Goal: Find specific page/section: Find specific page/section

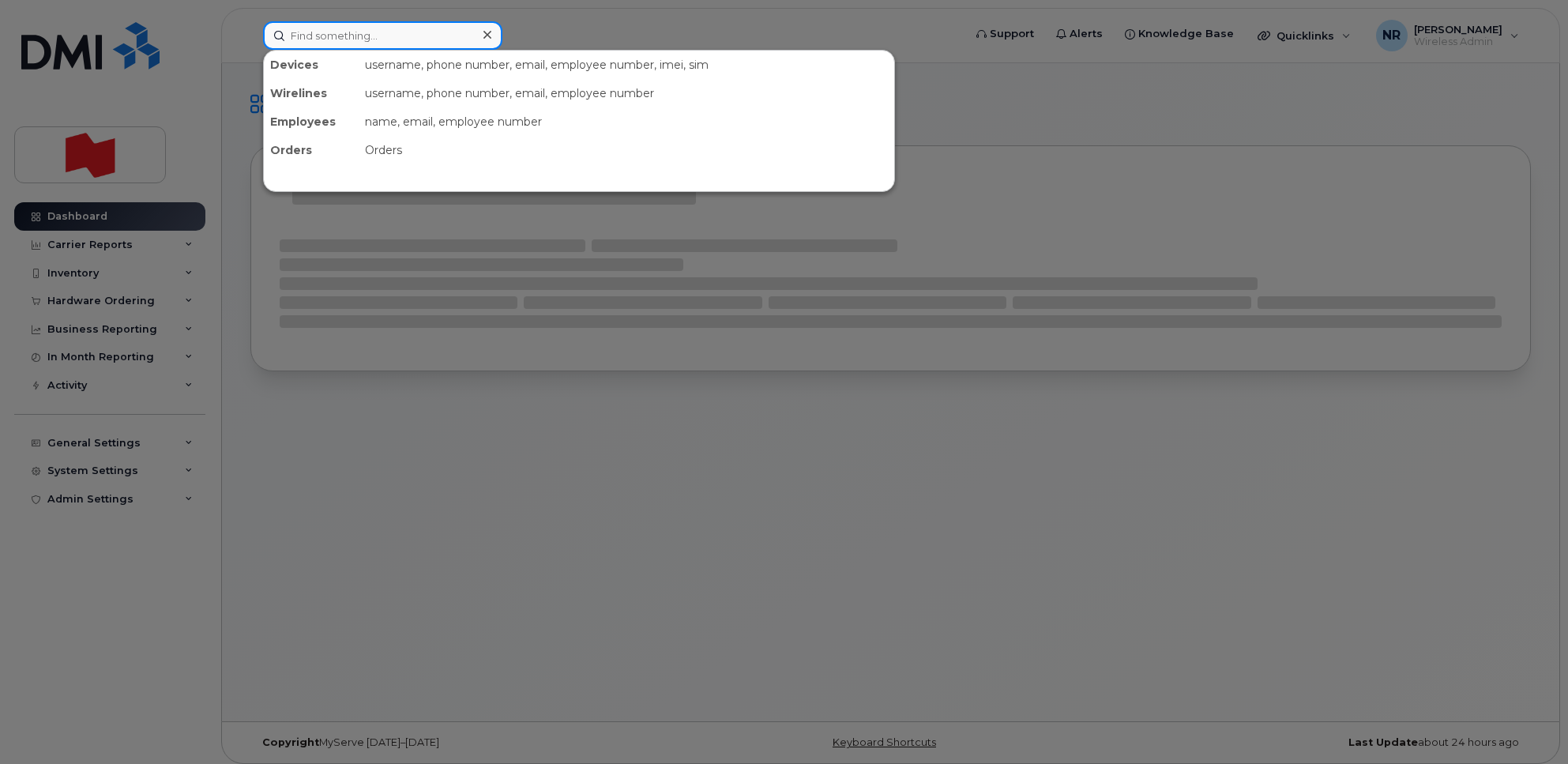
click at [312, 30] on input at bounding box center [383, 35] width 240 height 28
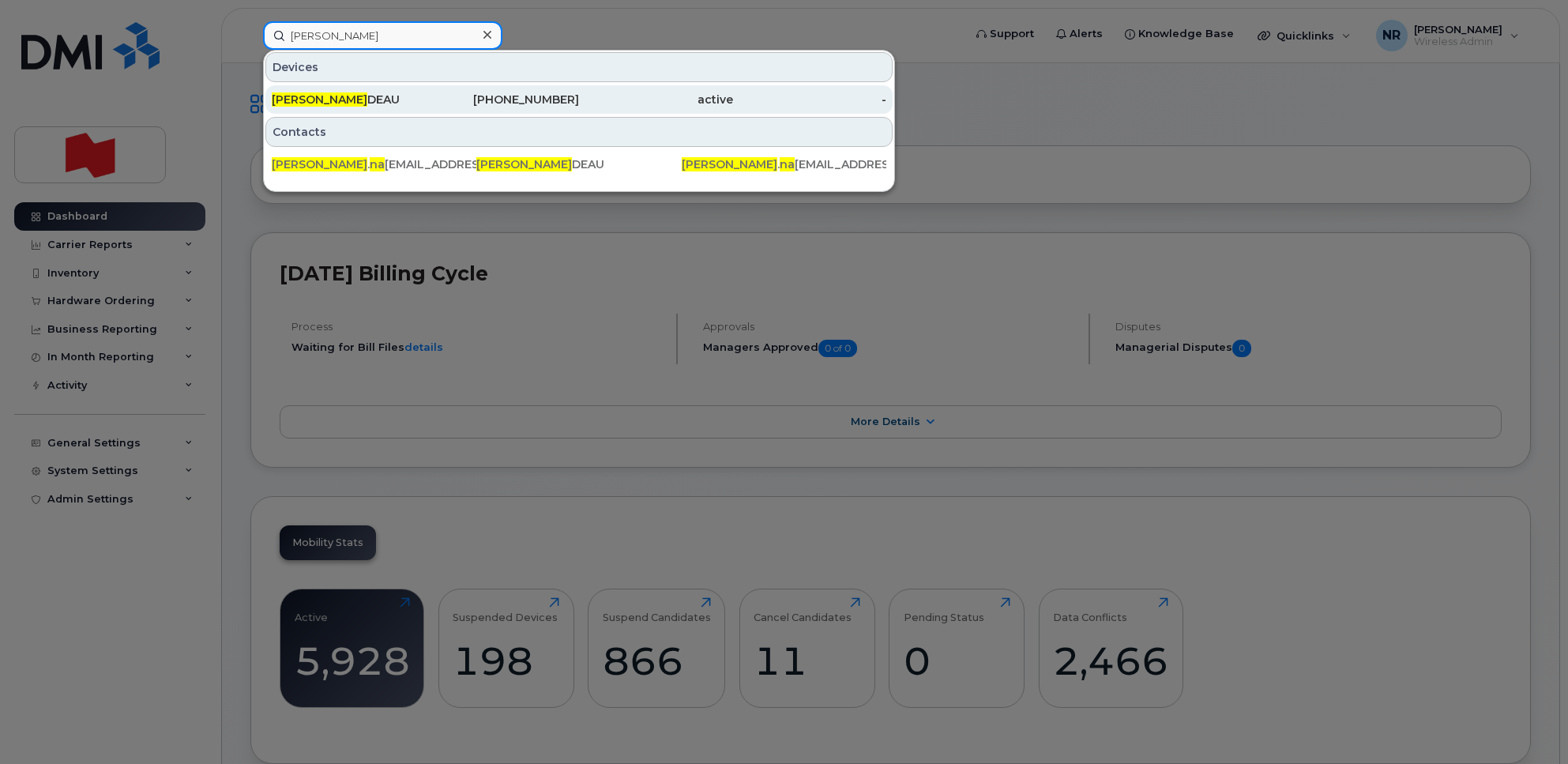
type input "steve na"
click at [299, 100] on span "STEVE NA" at bounding box center [320, 100] width 96 height 15
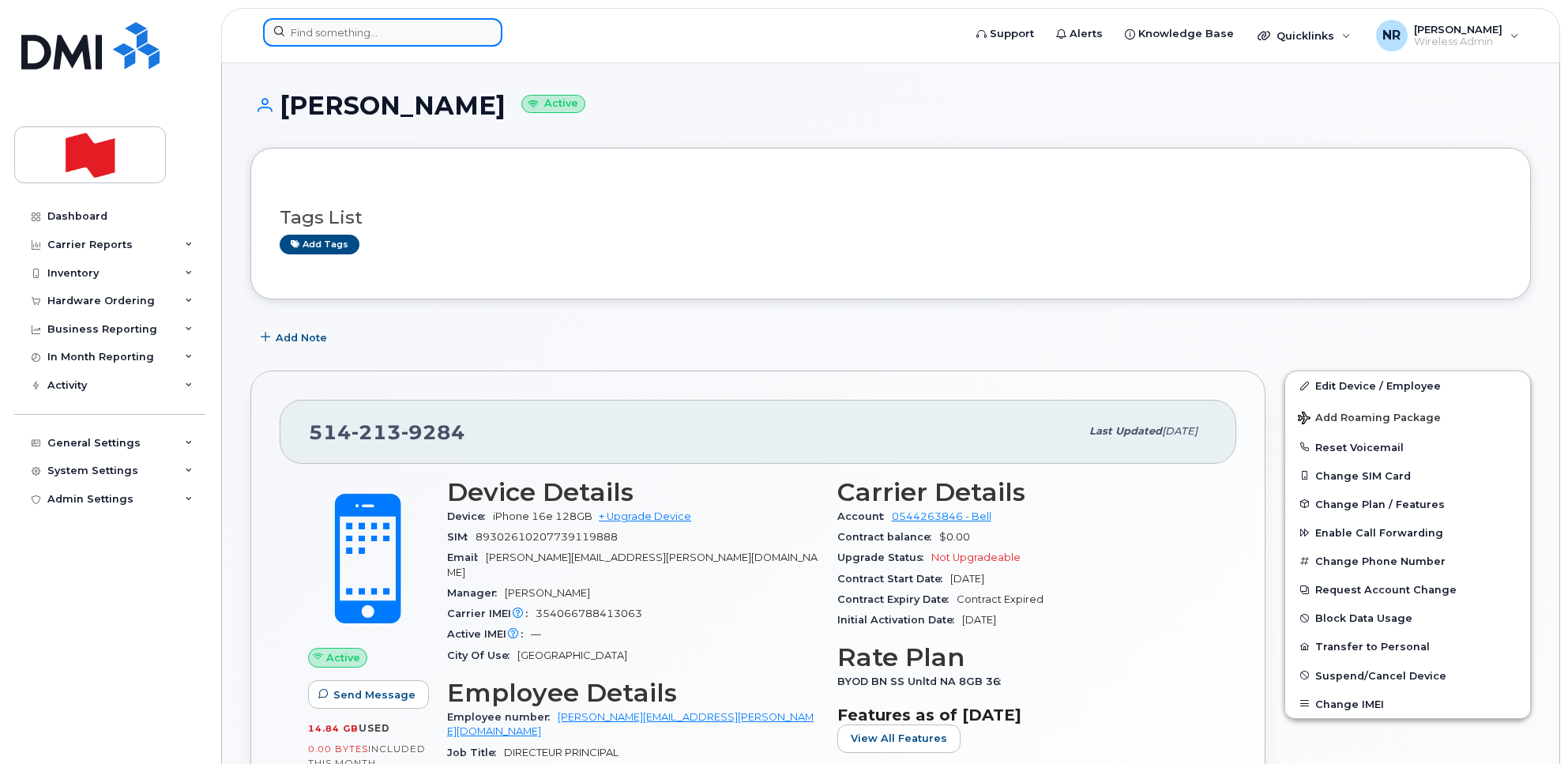
click at [325, 25] on input at bounding box center [383, 32] width 240 height 28
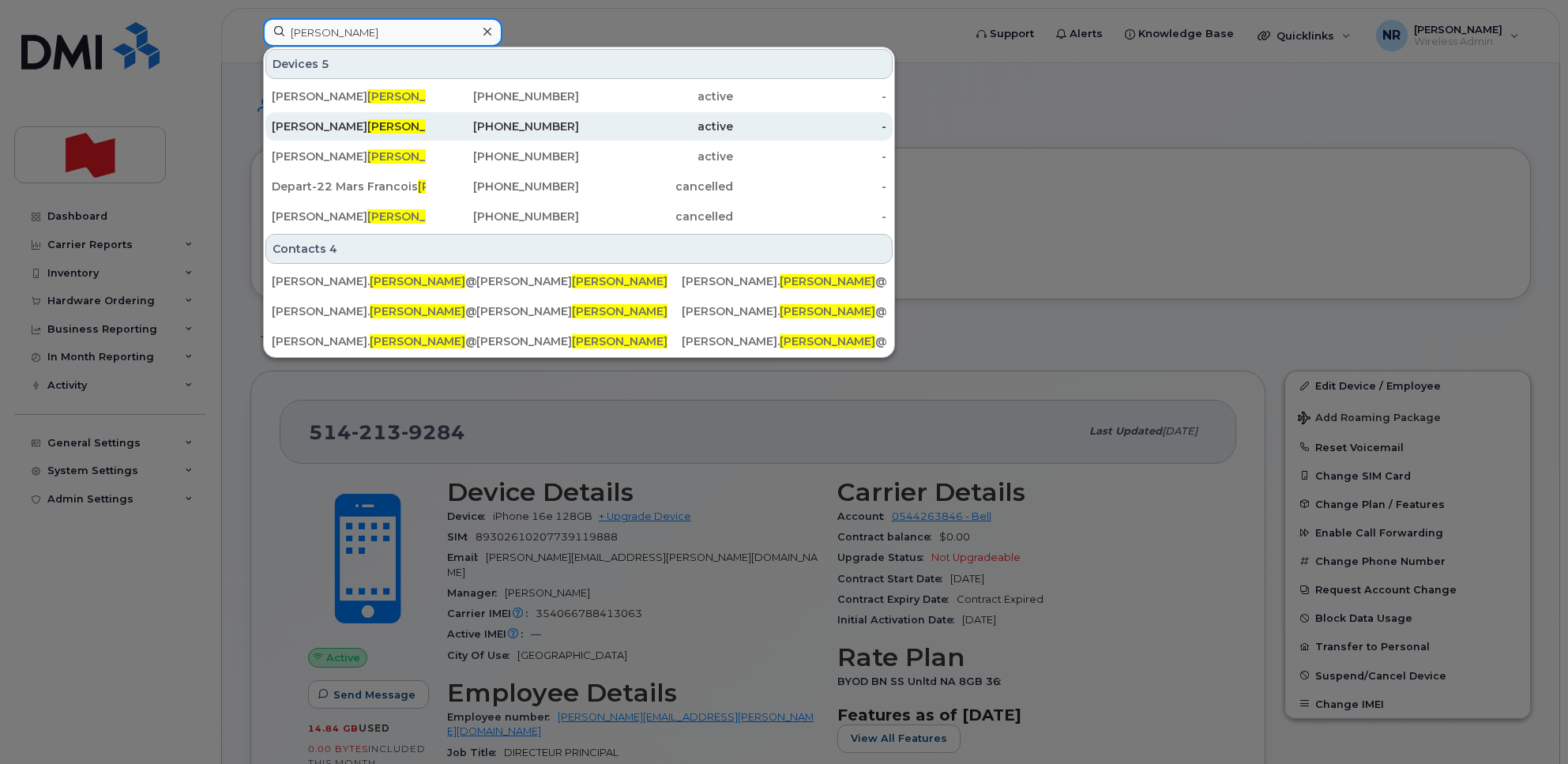
type input "dubuc"
click at [304, 128] on div "Nathalie Dubuc" at bounding box center [349, 126] width 154 height 16
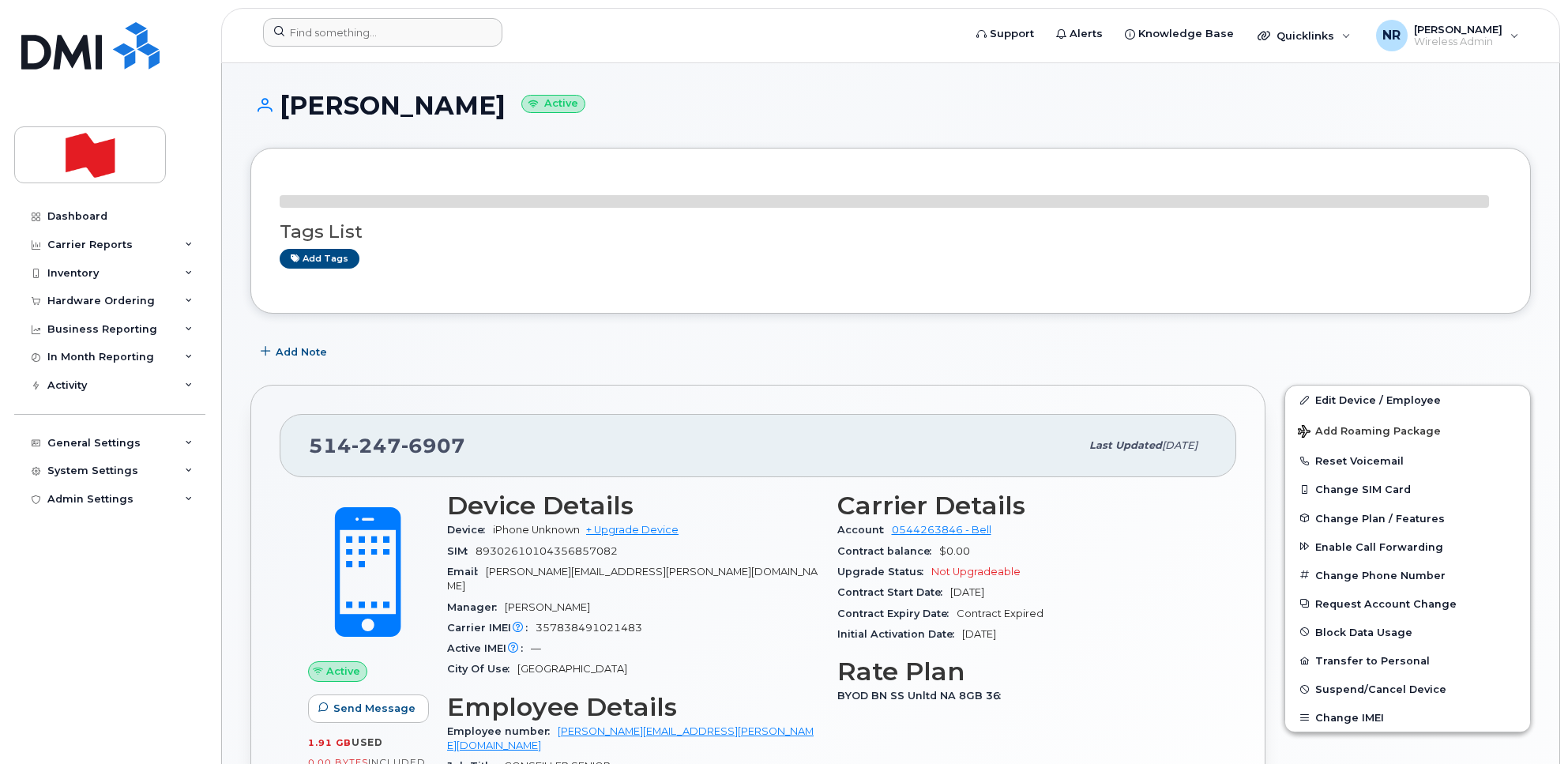
click at [633, 36] on form at bounding box center [608, 32] width 690 height 28
